Goal: Transaction & Acquisition: Purchase product/service

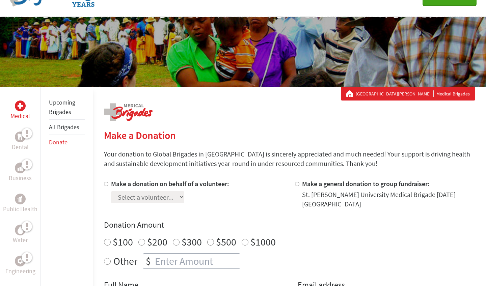
scroll to position [39, 0]
click at [299, 186] on div at bounding box center [298, 194] width 7 height 30
click at [297, 185] on input "Make a general donation to group fundraiser:" at bounding box center [297, 184] width 4 height 4
radio input "true"
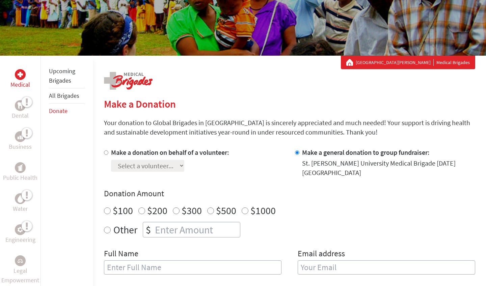
scroll to position [72, 0]
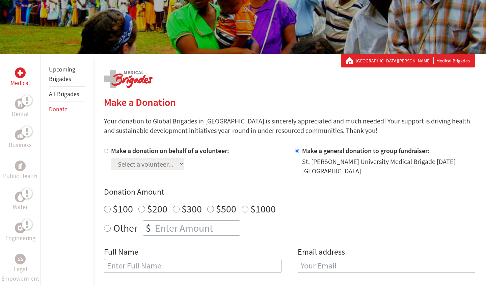
radio input "true"
click at [200, 221] on input "number" at bounding box center [197, 228] width 86 height 15
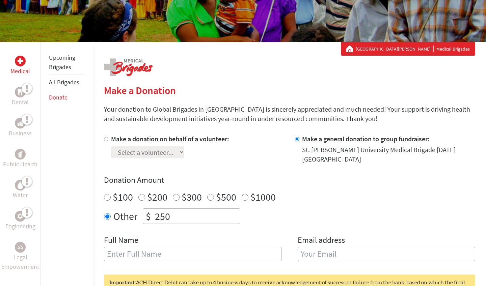
type input "250"
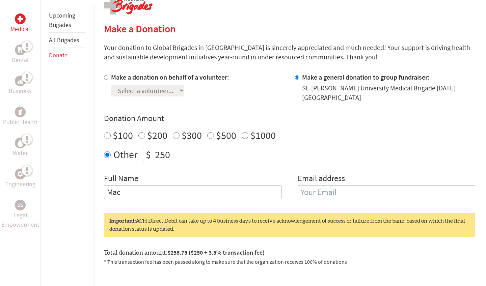
scroll to position [146, 0]
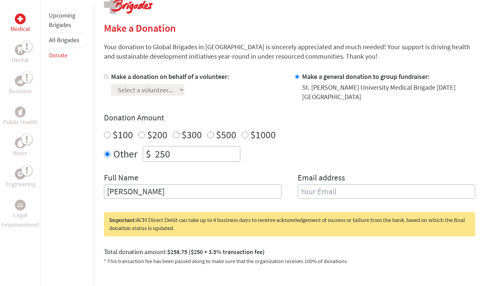
type input "[PERSON_NAME]"
click at [183, 146] on input "250" at bounding box center [197, 153] width 86 height 15
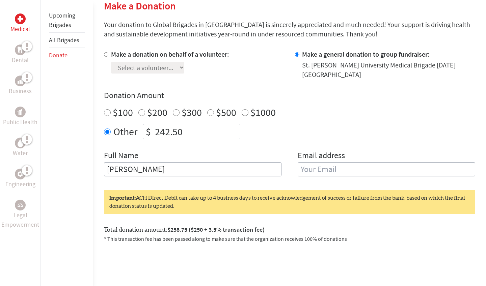
scroll to position [178, 0]
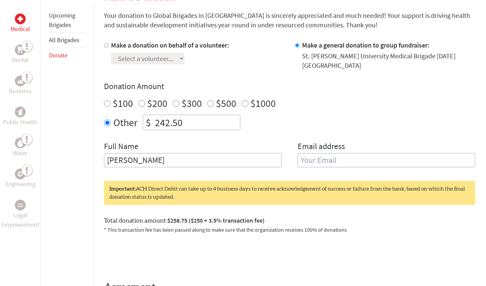
type input "242.50"
click at [185, 153] on input "[PERSON_NAME]" at bounding box center [193, 160] width 178 height 14
type input "[PERSON_NAME] & [PERSON_NAME] INC"
type input "[EMAIL_ADDRESS][DOMAIN_NAME]"
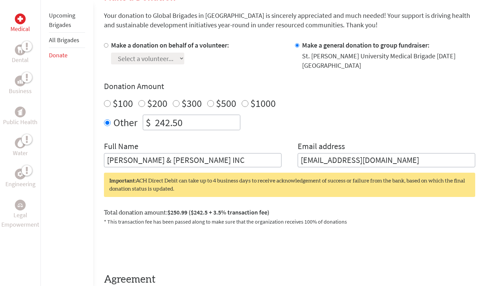
click at [189, 119] on input "242.50" at bounding box center [197, 122] width 86 height 15
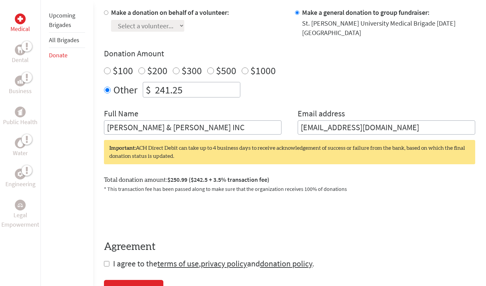
scroll to position [211, 0]
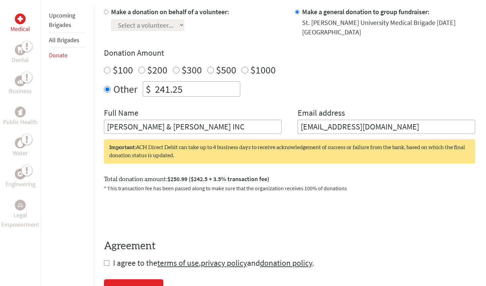
type input "241.25"
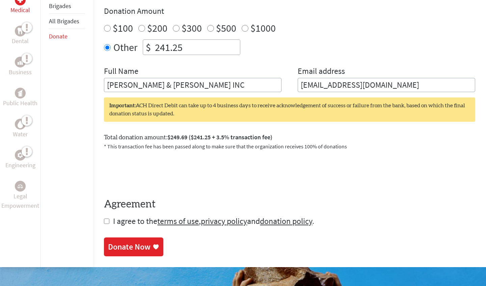
scroll to position [256, 0]
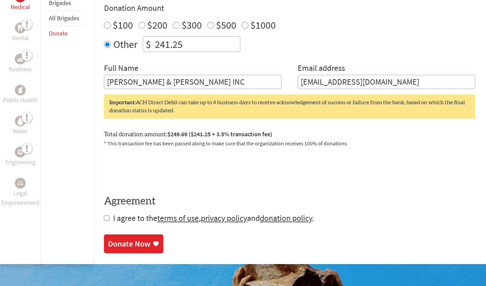
click at [107, 216] on input "checkbox" at bounding box center [106, 218] width 5 height 5
checkbox input "true"
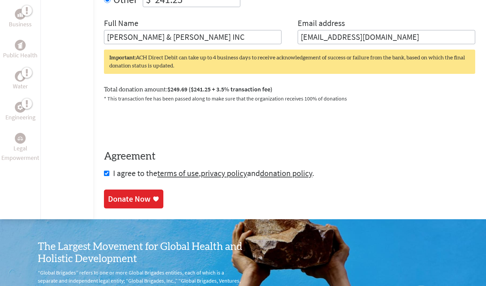
scroll to position [306, 0]
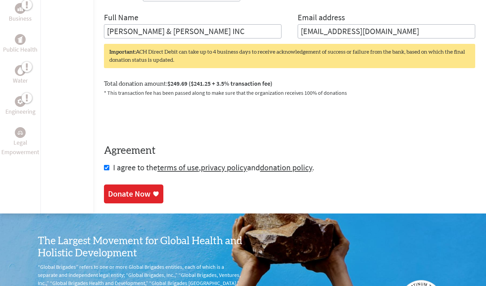
click at [138, 189] on div "Donate Now" at bounding box center [129, 194] width 43 height 11
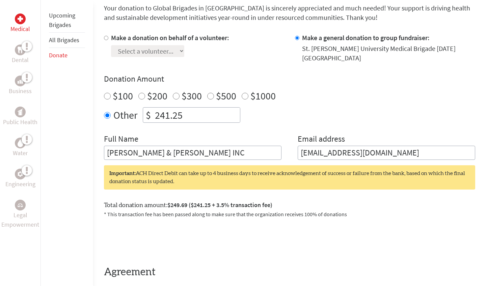
scroll to position [192, 0]
